Goal: Transaction & Acquisition: Purchase product/service

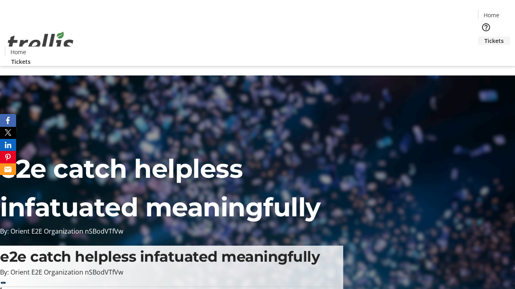
click at [484, 37] on span "Tickets" at bounding box center [493, 41] width 19 height 8
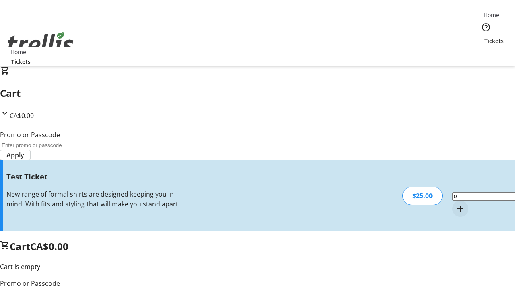
click at [455, 204] on mat-icon "Increment by one" at bounding box center [460, 209] width 10 height 10
type input "1"
